Goal: Information Seeking & Learning: Learn about a topic

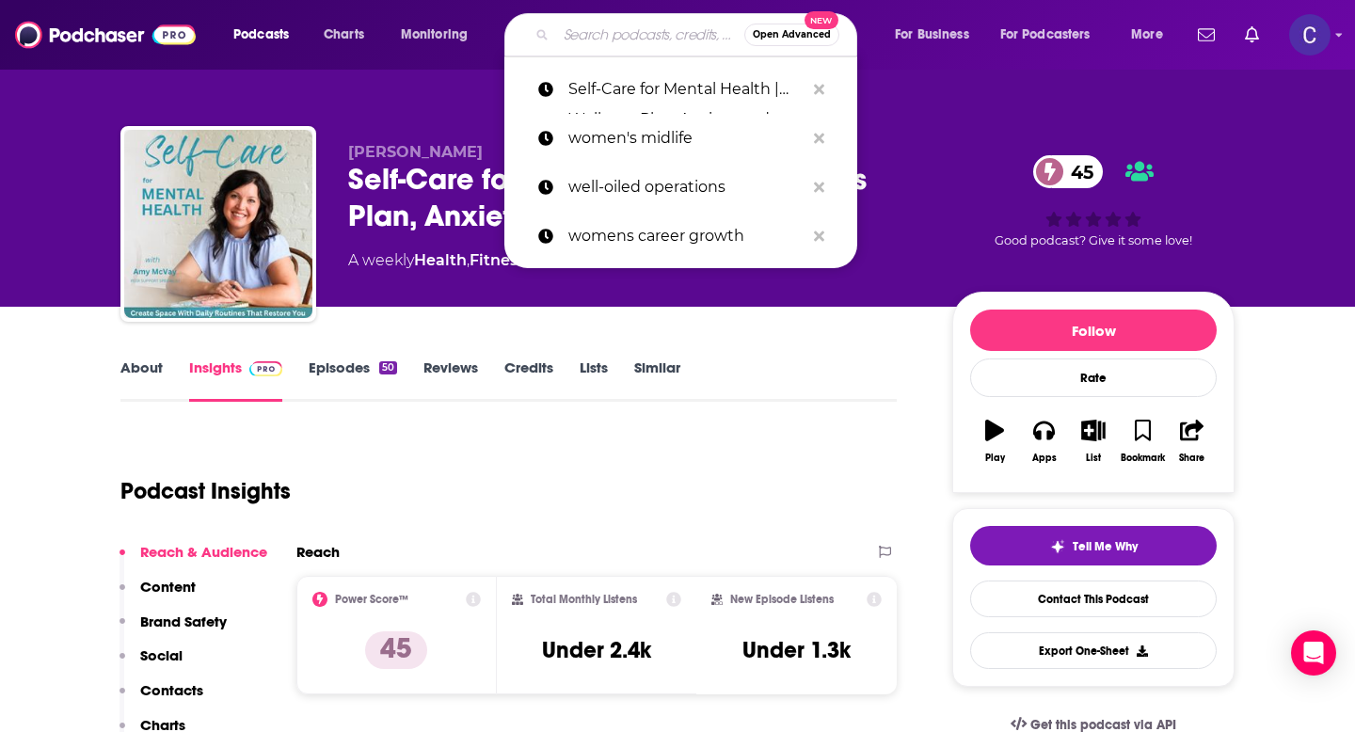
click at [578, 39] on input "Search podcasts, credits, & more..." at bounding box center [650, 35] width 188 height 30
type input "Brain [DEMOGRAPHIC_DATA]"
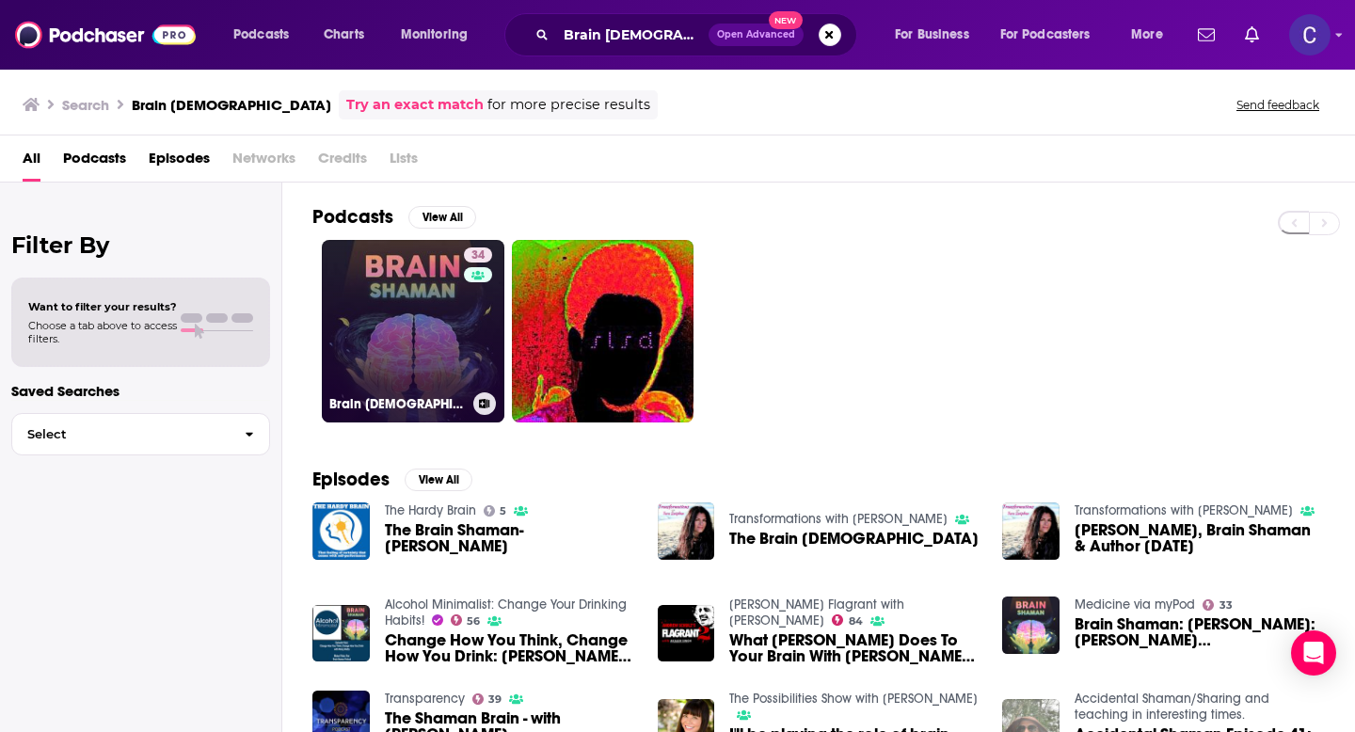
click at [414, 321] on link "34 Brain [DEMOGRAPHIC_DATA]" at bounding box center [413, 331] width 182 height 182
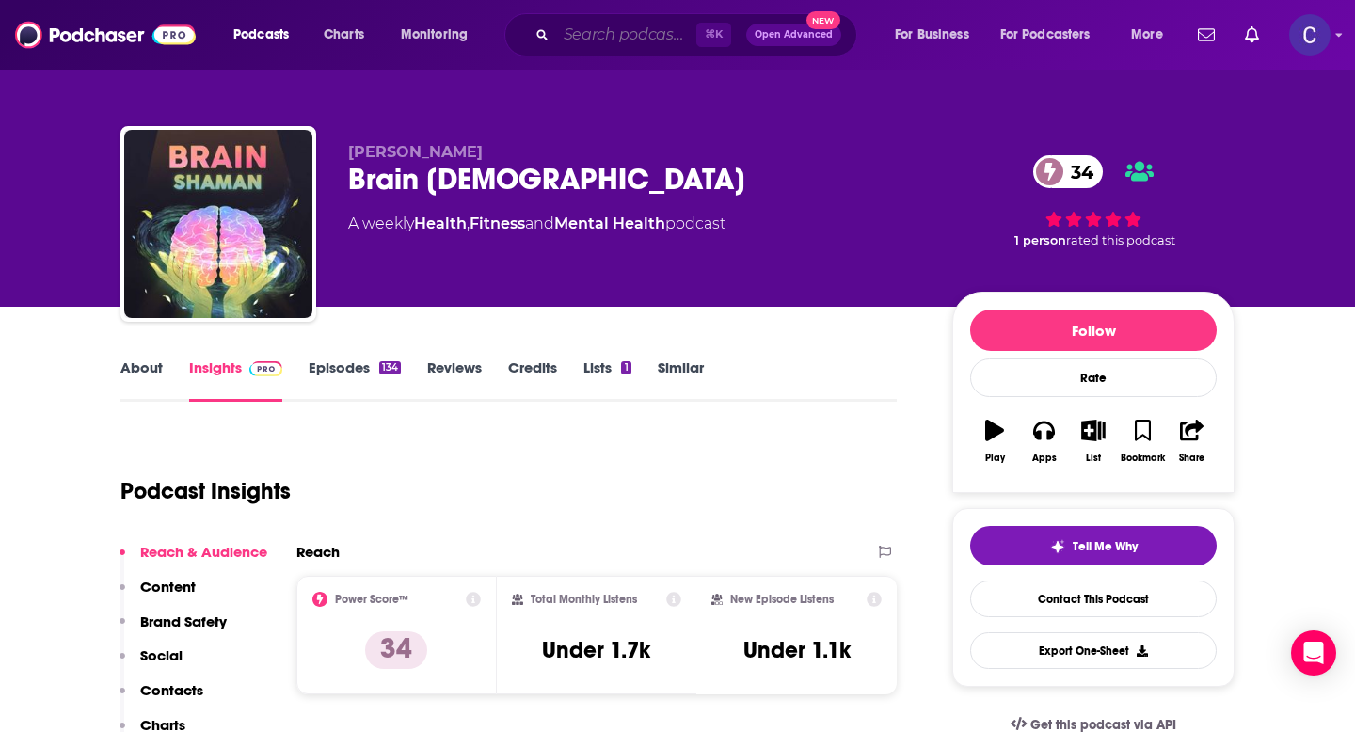
click at [572, 31] on input "Search podcasts, credits, & more..." at bounding box center [626, 35] width 140 height 30
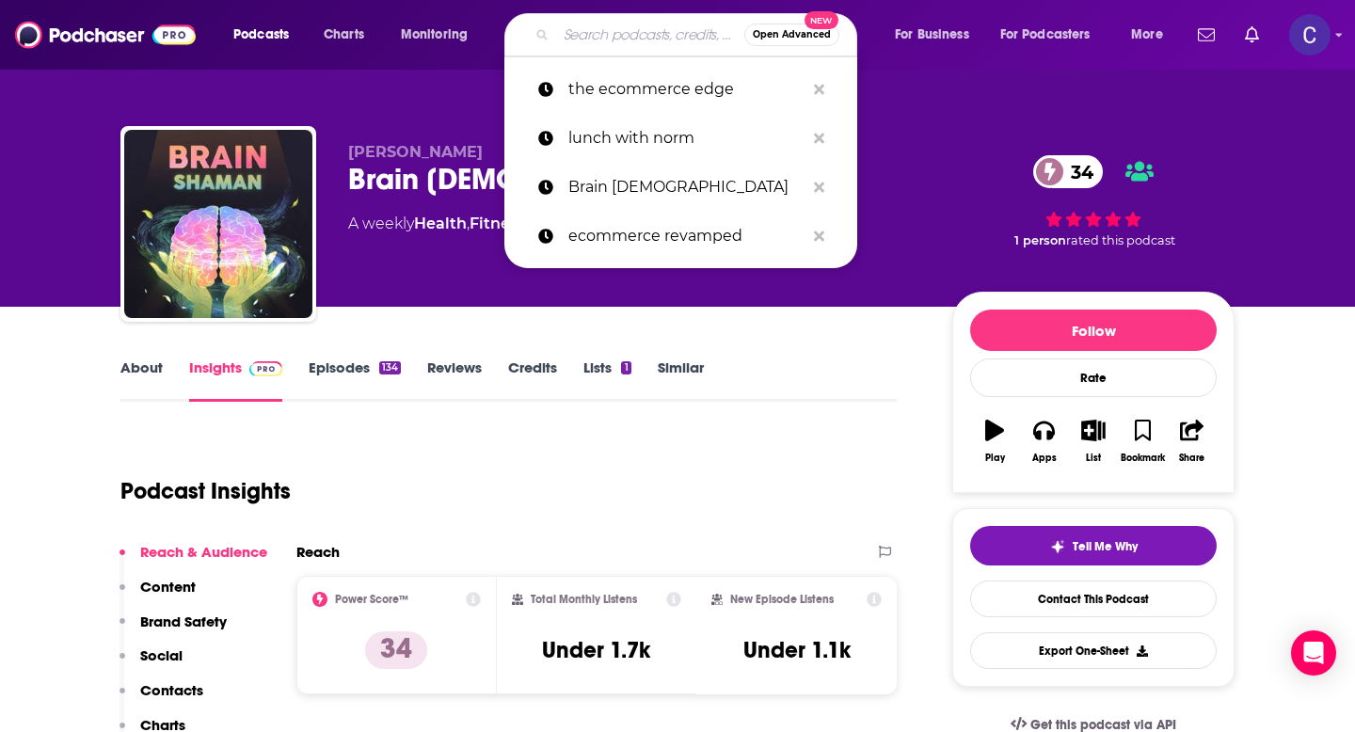
paste input "Crush the Rush"
type input "Crush the Rush"
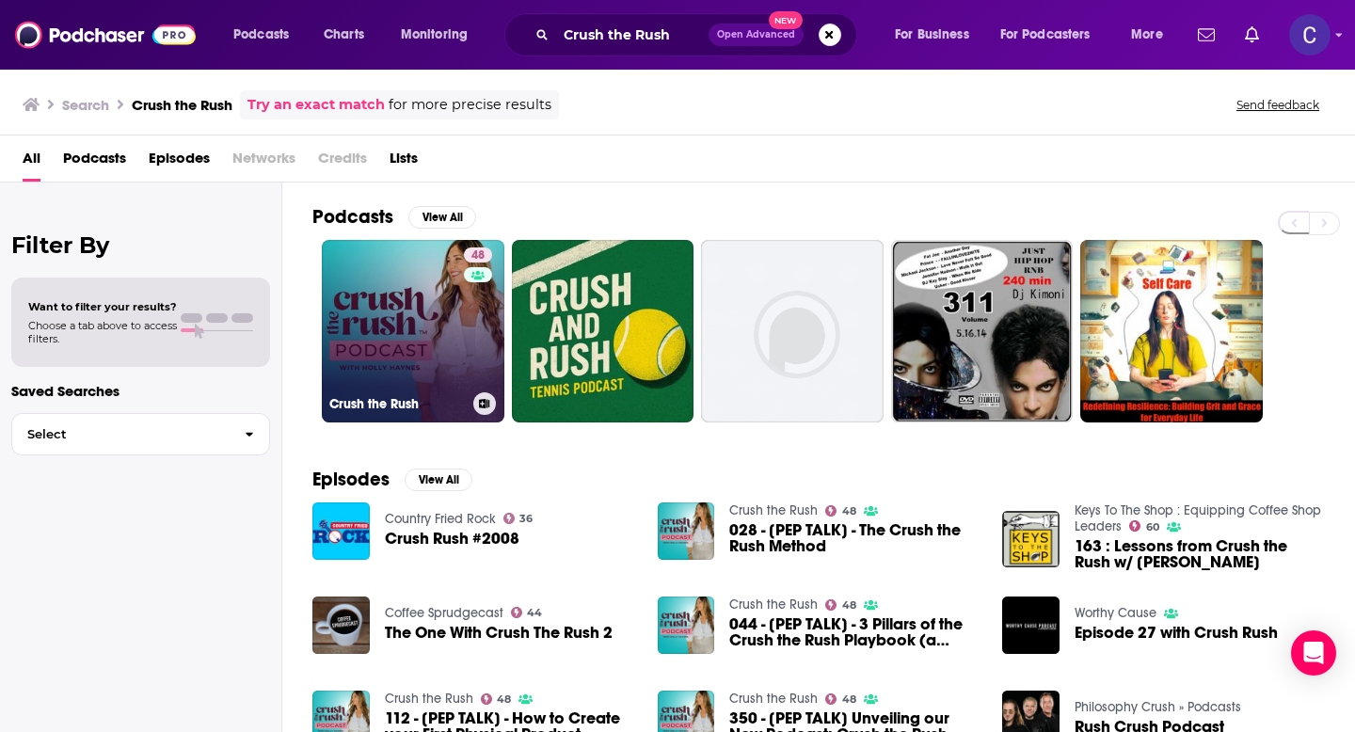
click at [455, 351] on link "48 Crush the Rush" at bounding box center [413, 331] width 182 height 182
